Goal: Navigation & Orientation: Find specific page/section

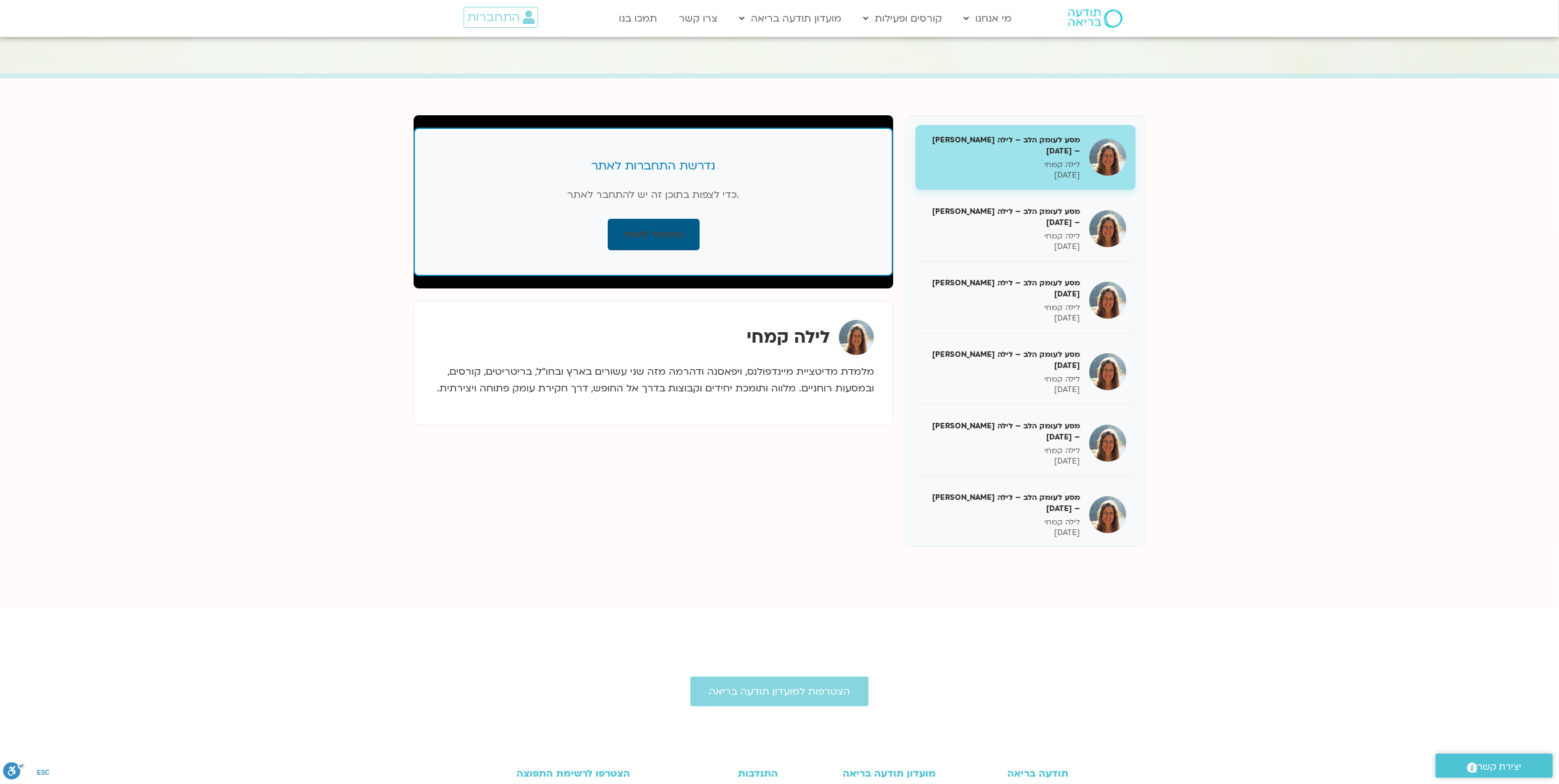
click at [665, 237] on link "התחבר לאתר" at bounding box center [654, 234] width 92 height 32
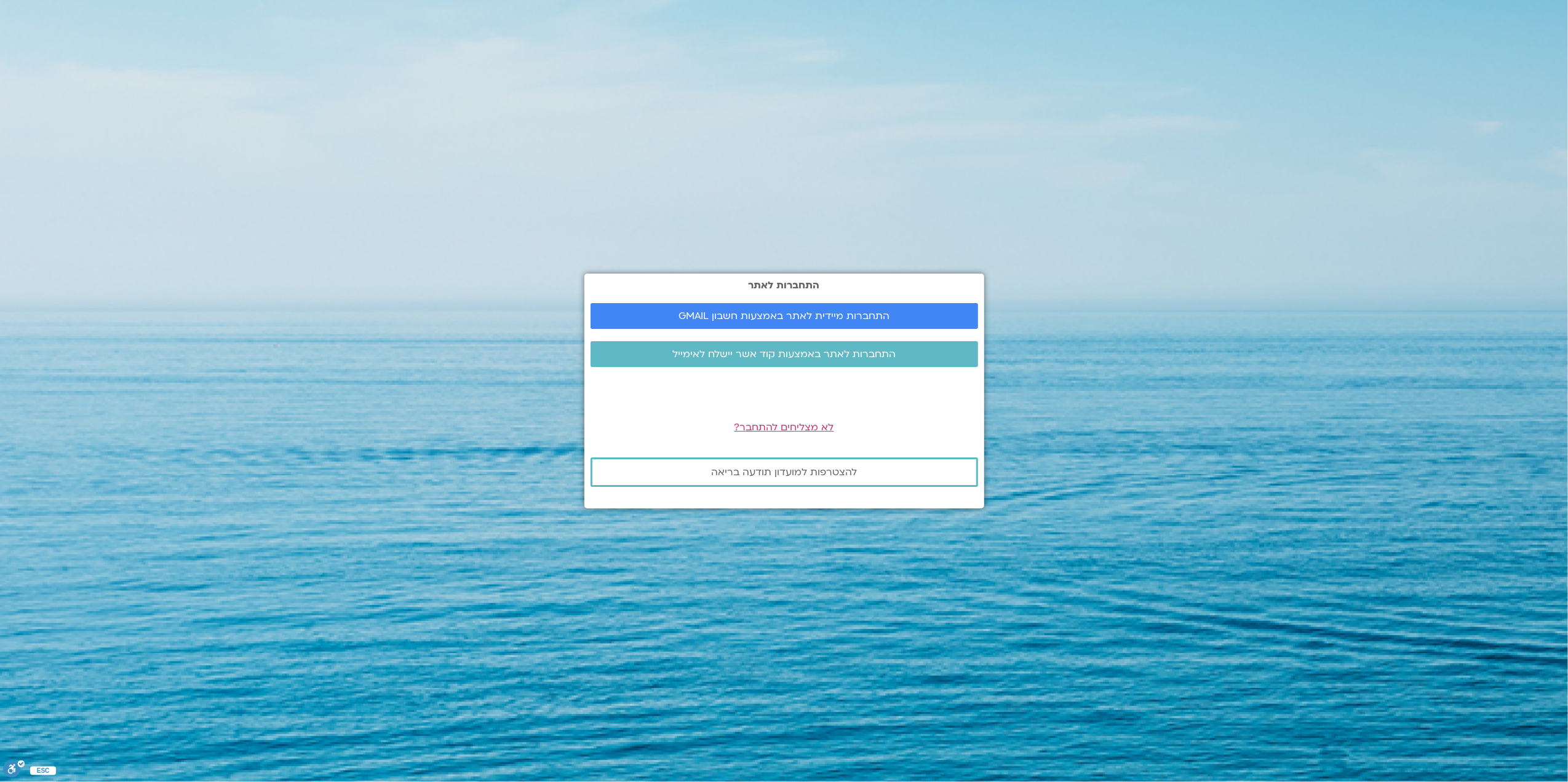
click at [1004, 592] on section "התחברות לאתר התחברות מיידית לאתר באמצעות חשבון GMAIL התחברות לאתר באמצעות קוד א…" at bounding box center [784, 391] width 1568 height 782
click at [766, 352] on span "התחברות לאתר באמצעות קוד אשר יישלח לאימייל" at bounding box center [784, 354] width 223 height 11
